Goal: Book appointment/travel/reservation

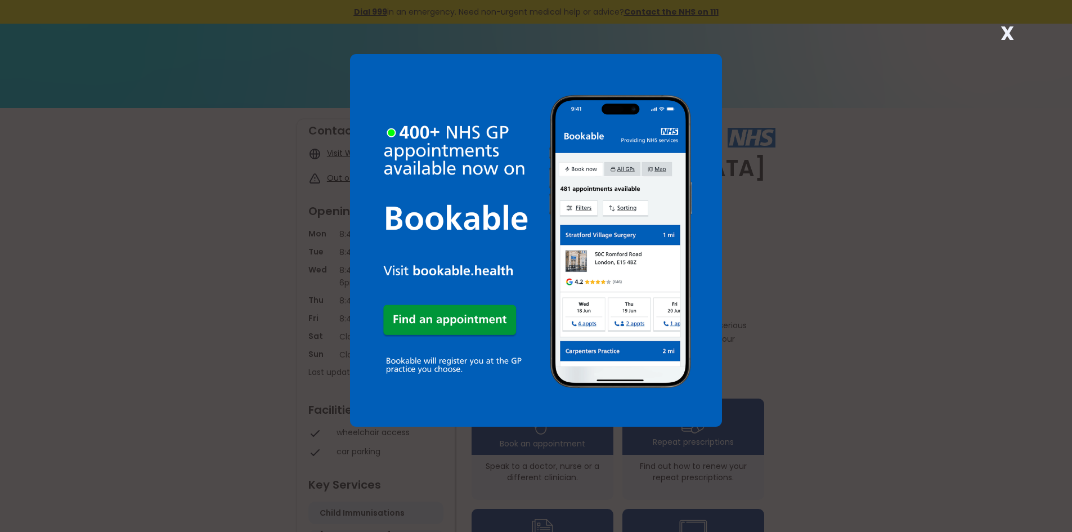
click at [455, 325] on img at bounding box center [536, 240] width 372 height 372
click at [1015, 32] on div "X" at bounding box center [1007, 37] width 23 height 23
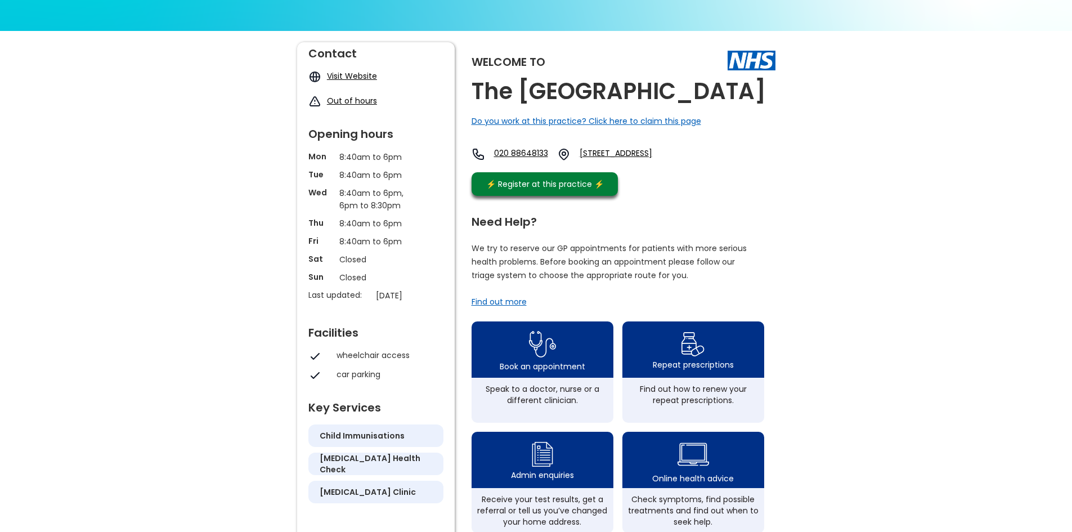
scroll to position [113, 0]
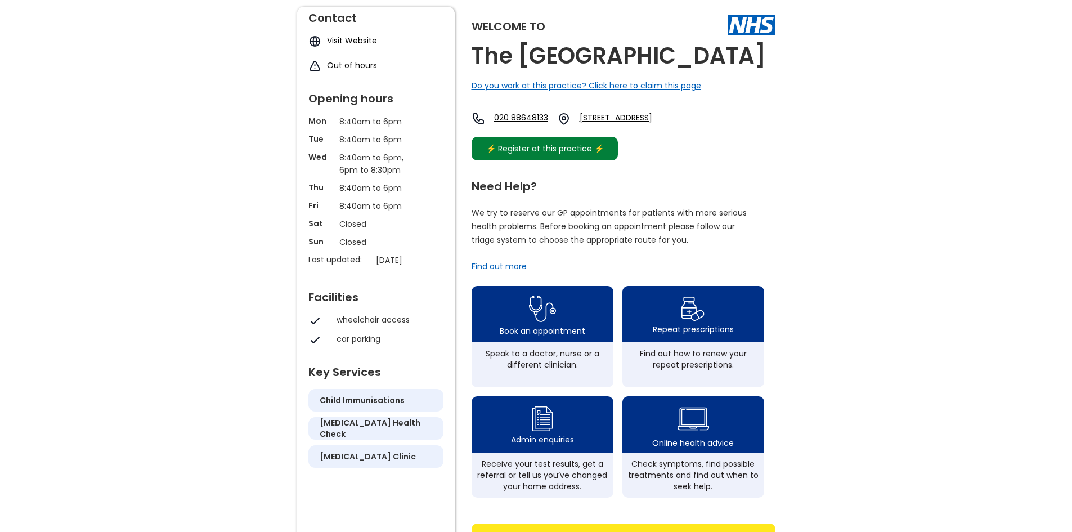
click at [556, 155] on div "⚡️ Register at this practice ⚡️" at bounding box center [544, 148] width 129 height 12
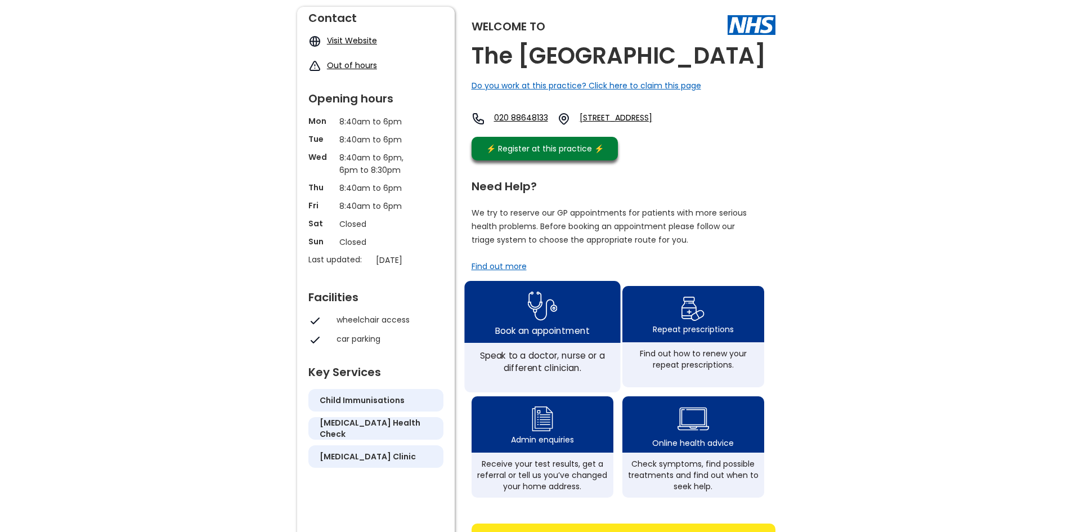
click at [516, 333] on div "Book an appointment" at bounding box center [542, 330] width 94 height 12
click at [522, 336] on div "Book an appointment" at bounding box center [542, 330] width 94 height 12
